Goal: Browse casually

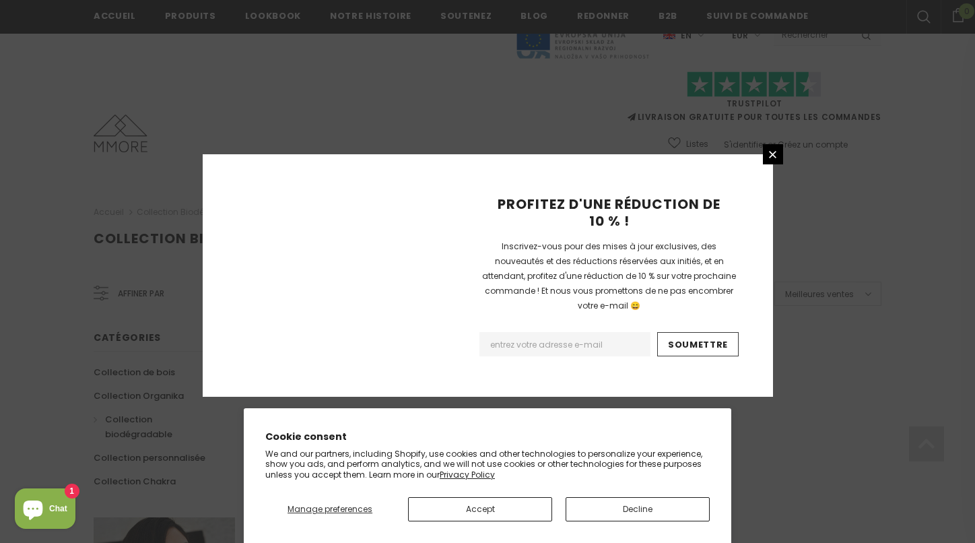
scroll to position [870, 0]
